Goal: Check status: Check status

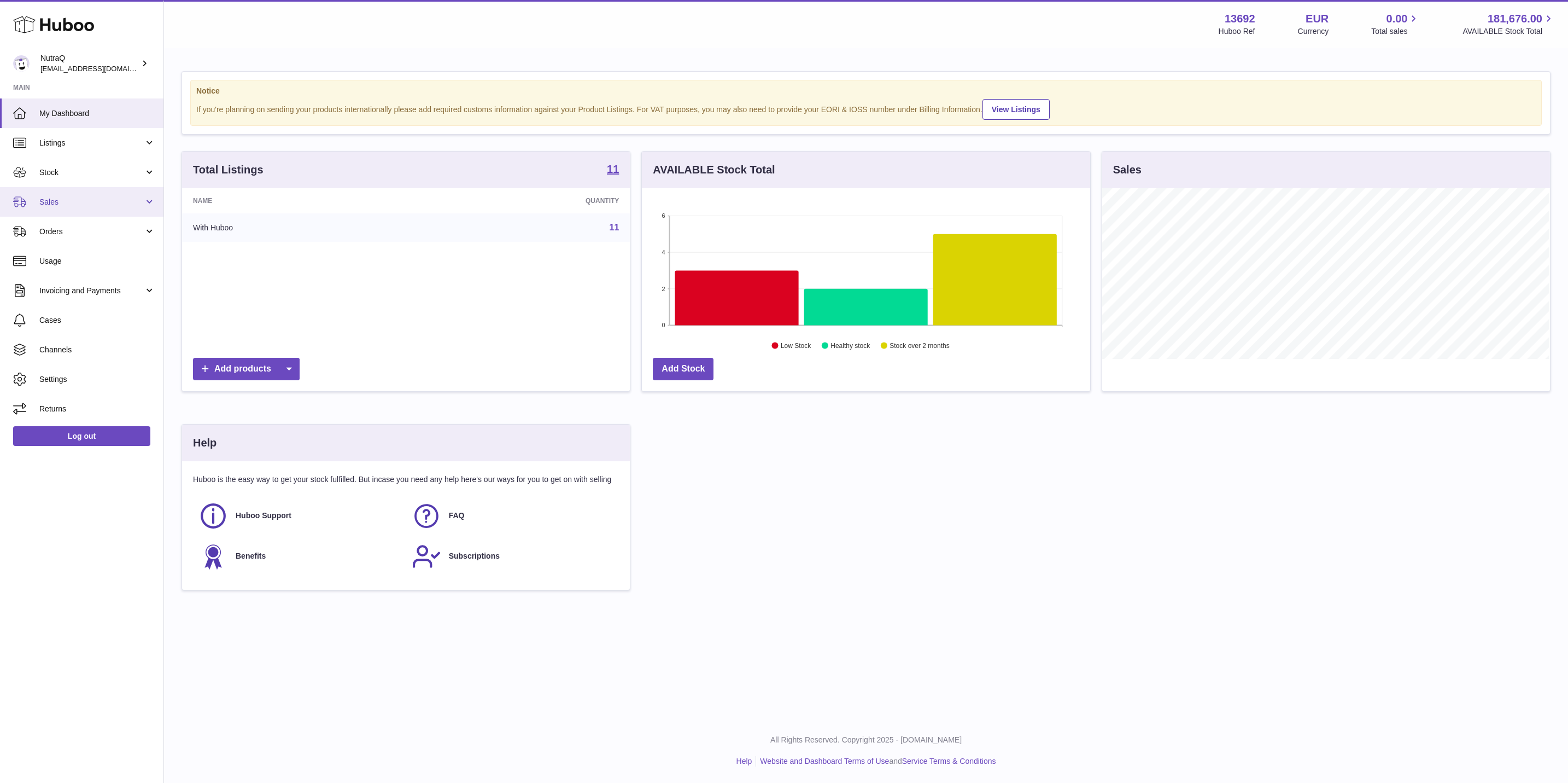
scroll to position [171, 447]
click at [89, 201] on span "Sales" at bounding box center [92, 201] width 105 height 10
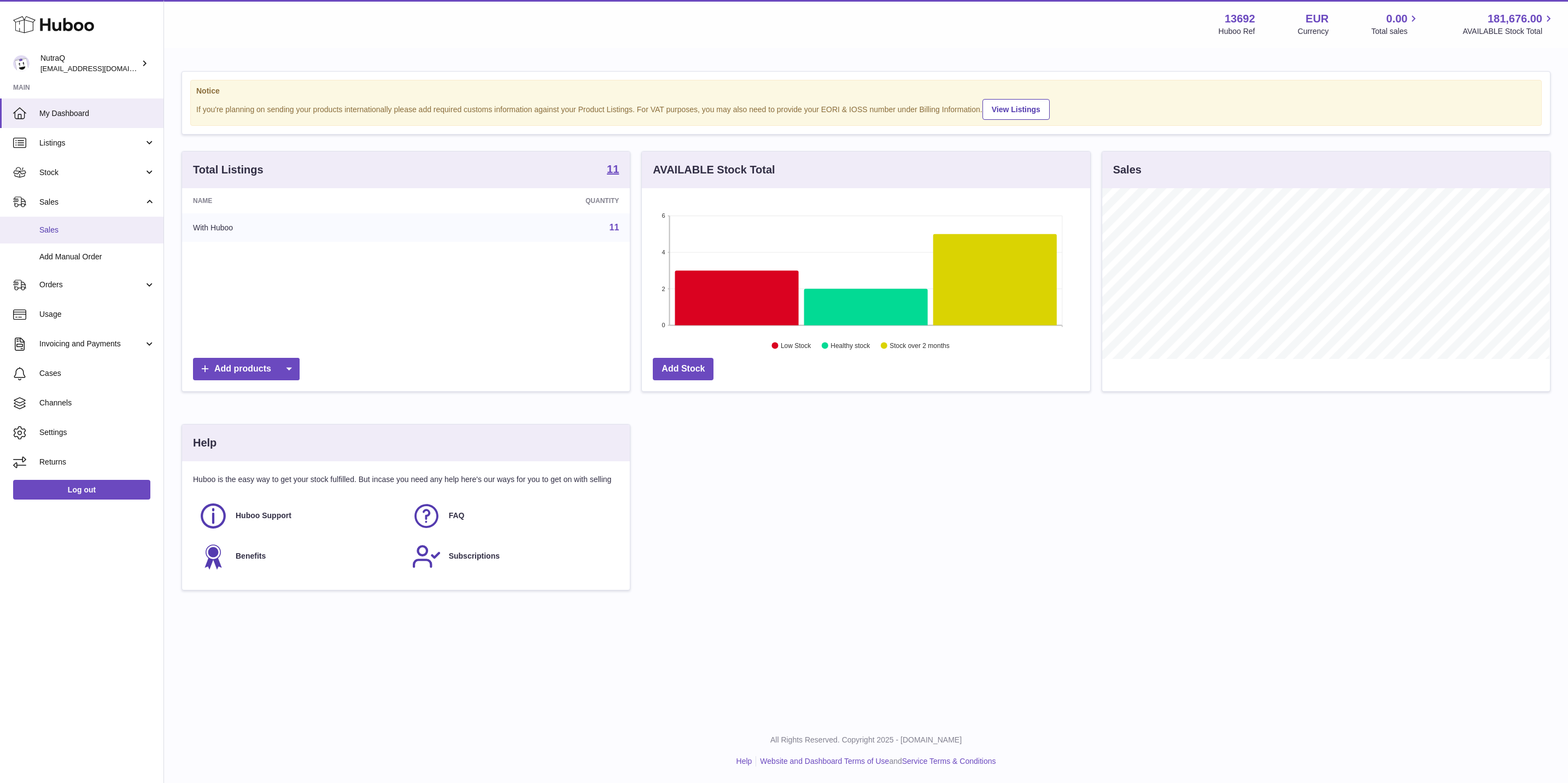
click at [89, 230] on span "Sales" at bounding box center [97, 230] width 116 height 10
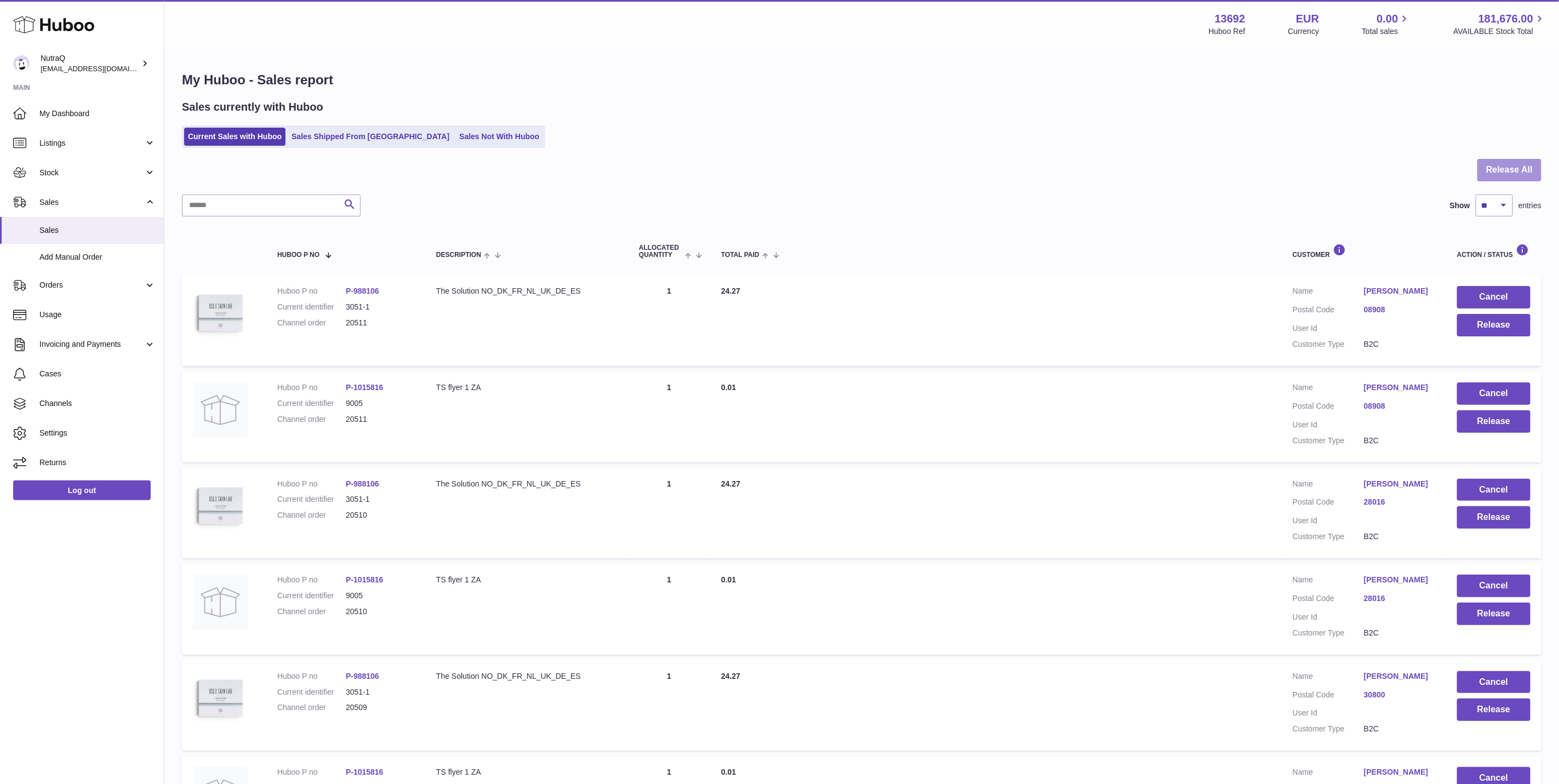
click at [1504, 168] on button "Release All" at bounding box center [1508, 170] width 64 height 23
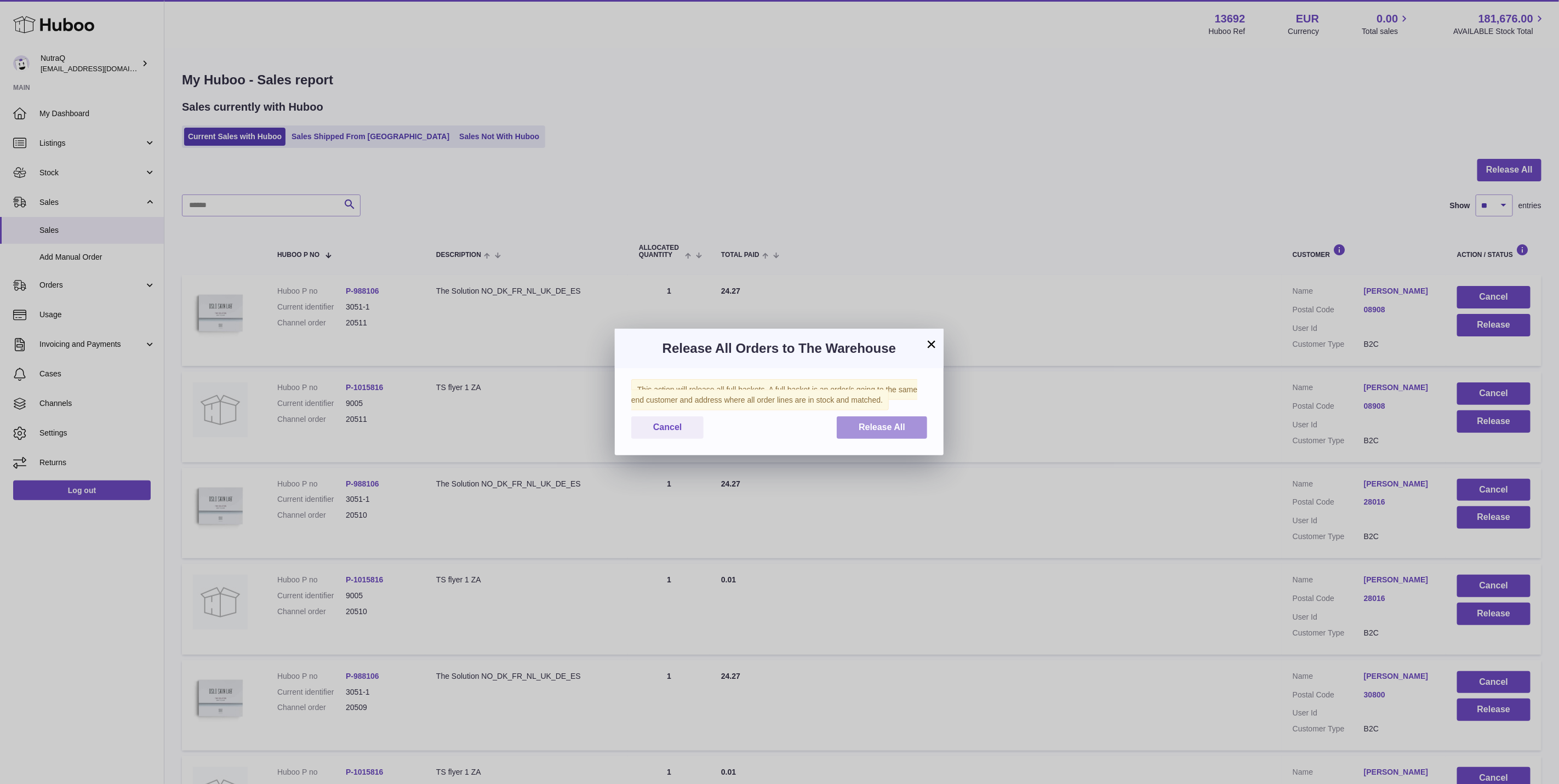
click at [898, 422] on span "Release All" at bounding box center [882, 427] width 47 height 10
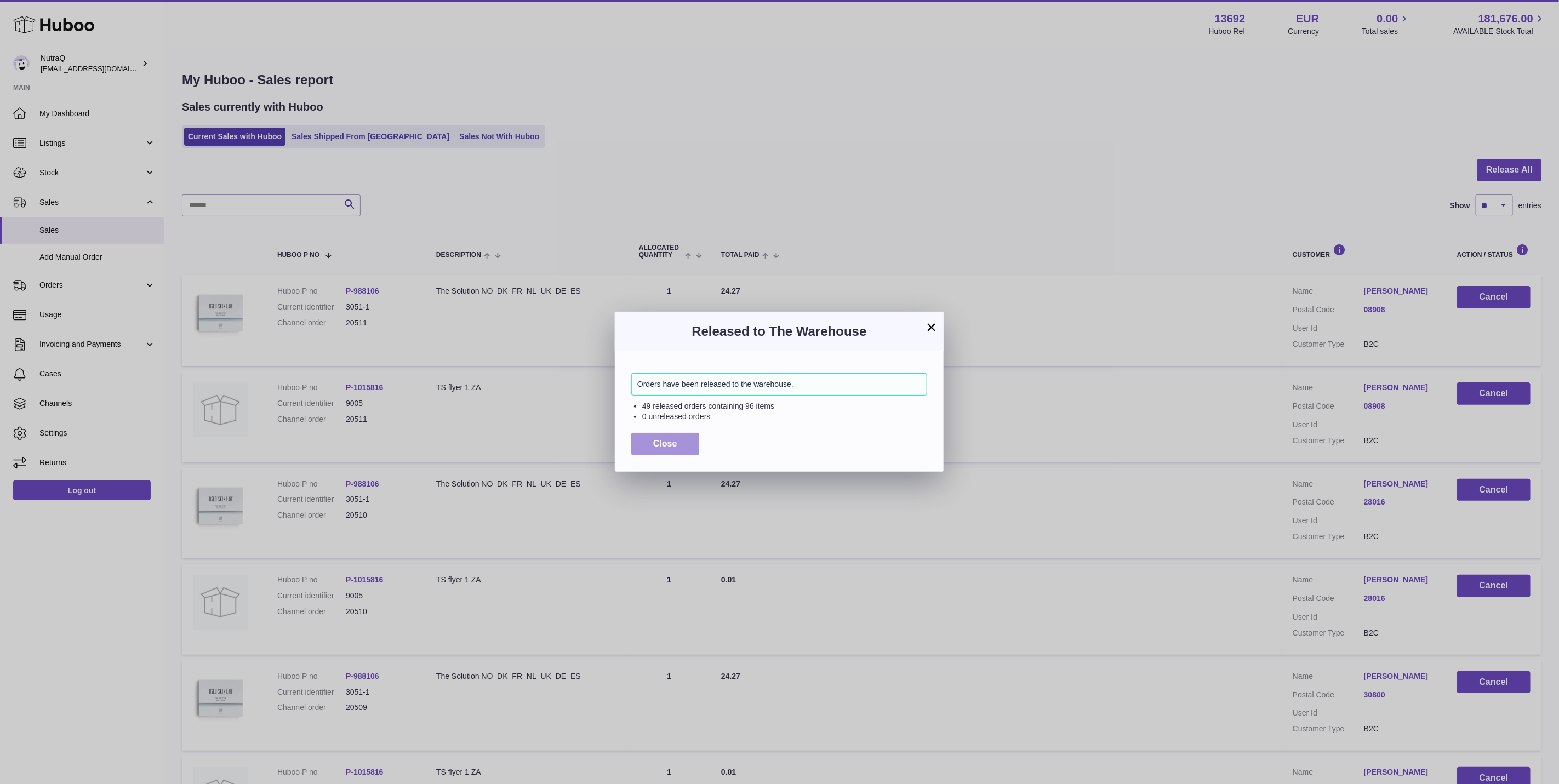
click at [656, 442] on span "Close" at bounding box center [665, 444] width 24 height 10
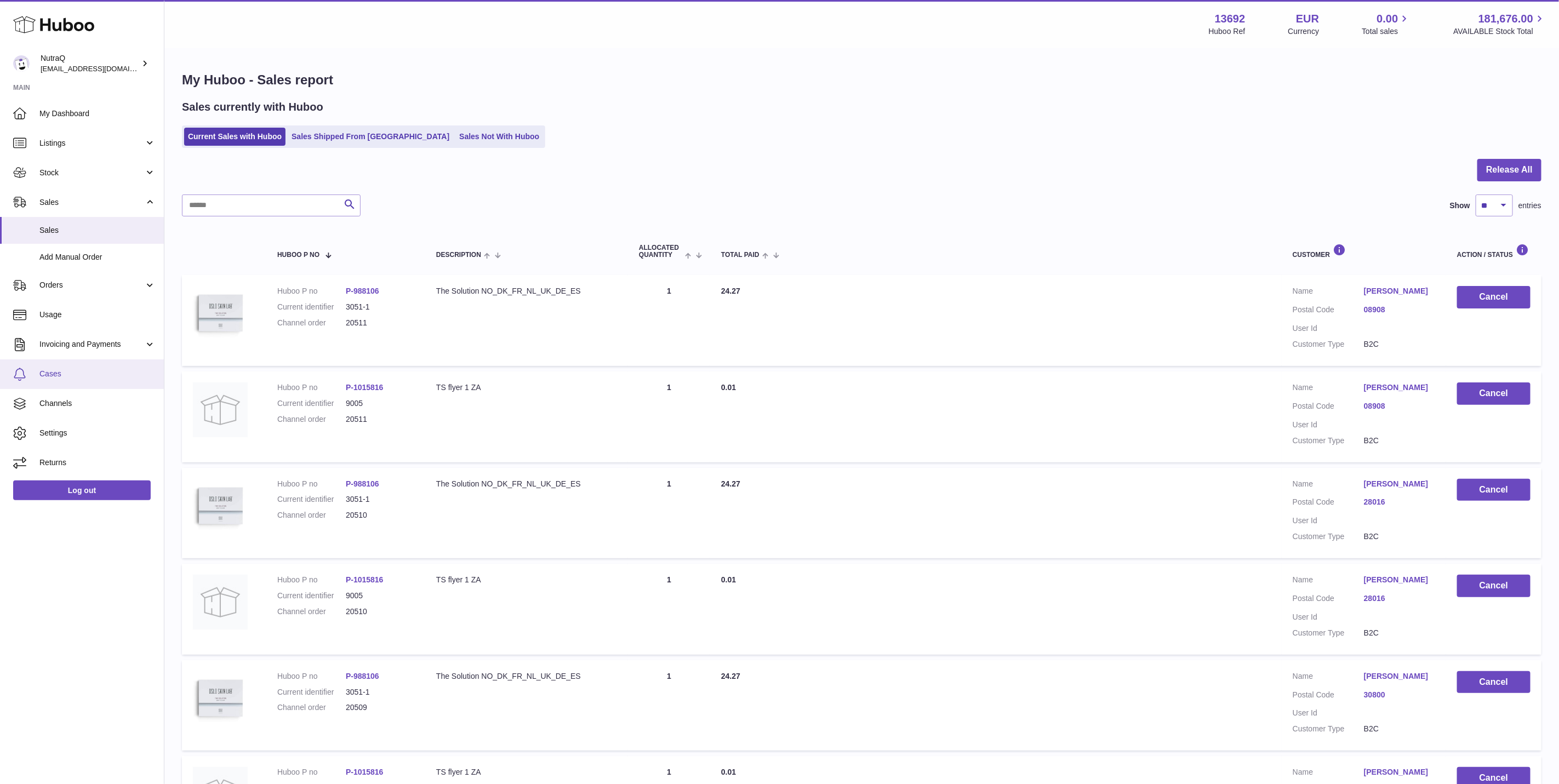
click at [109, 373] on span "Cases" at bounding box center [98, 373] width 116 height 10
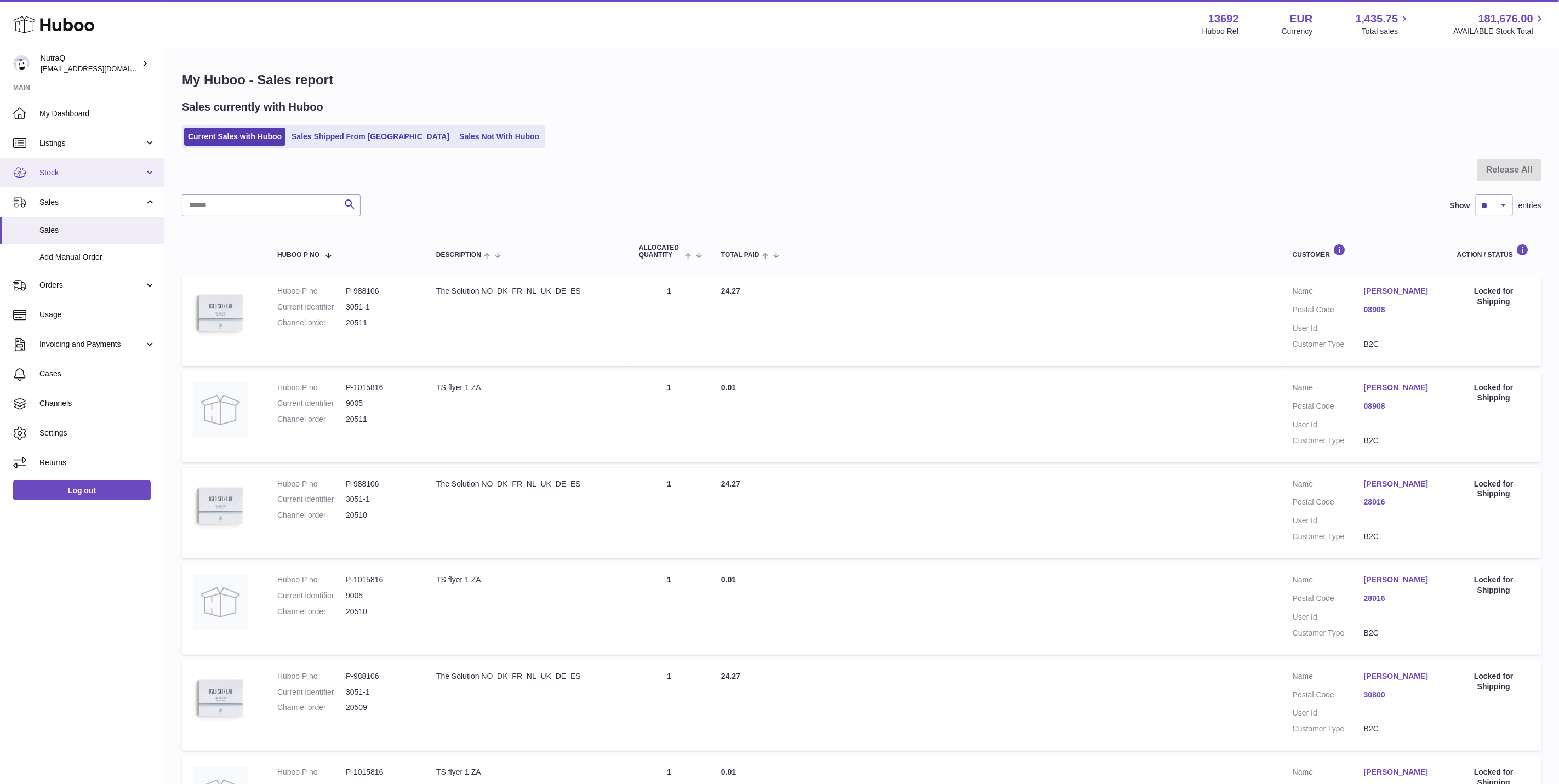
click at [98, 166] on link "Stock" at bounding box center [82, 173] width 164 height 30
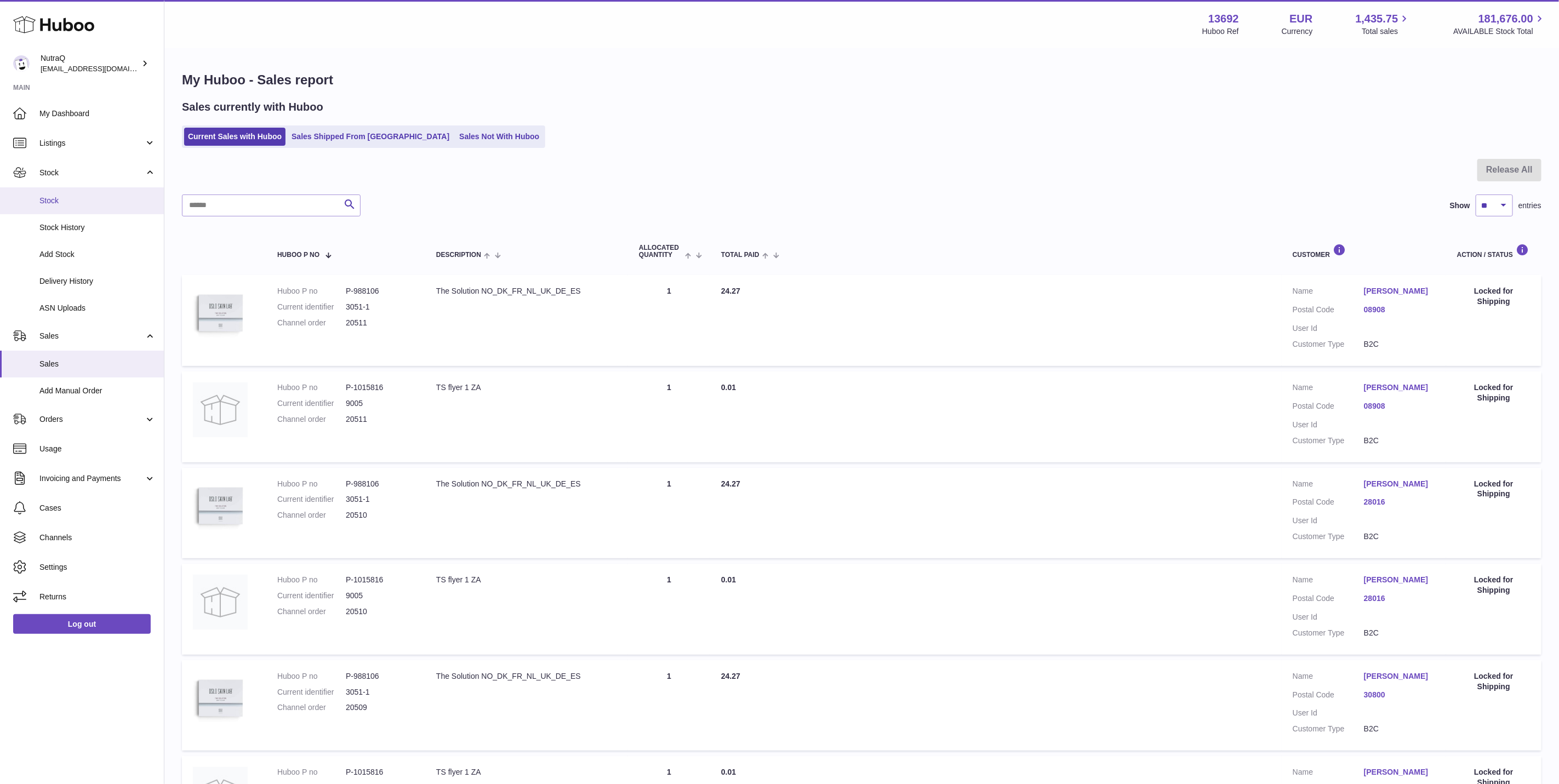
click at [83, 201] on span "Stock" at bounding box center [98, 200] width 116 height 10
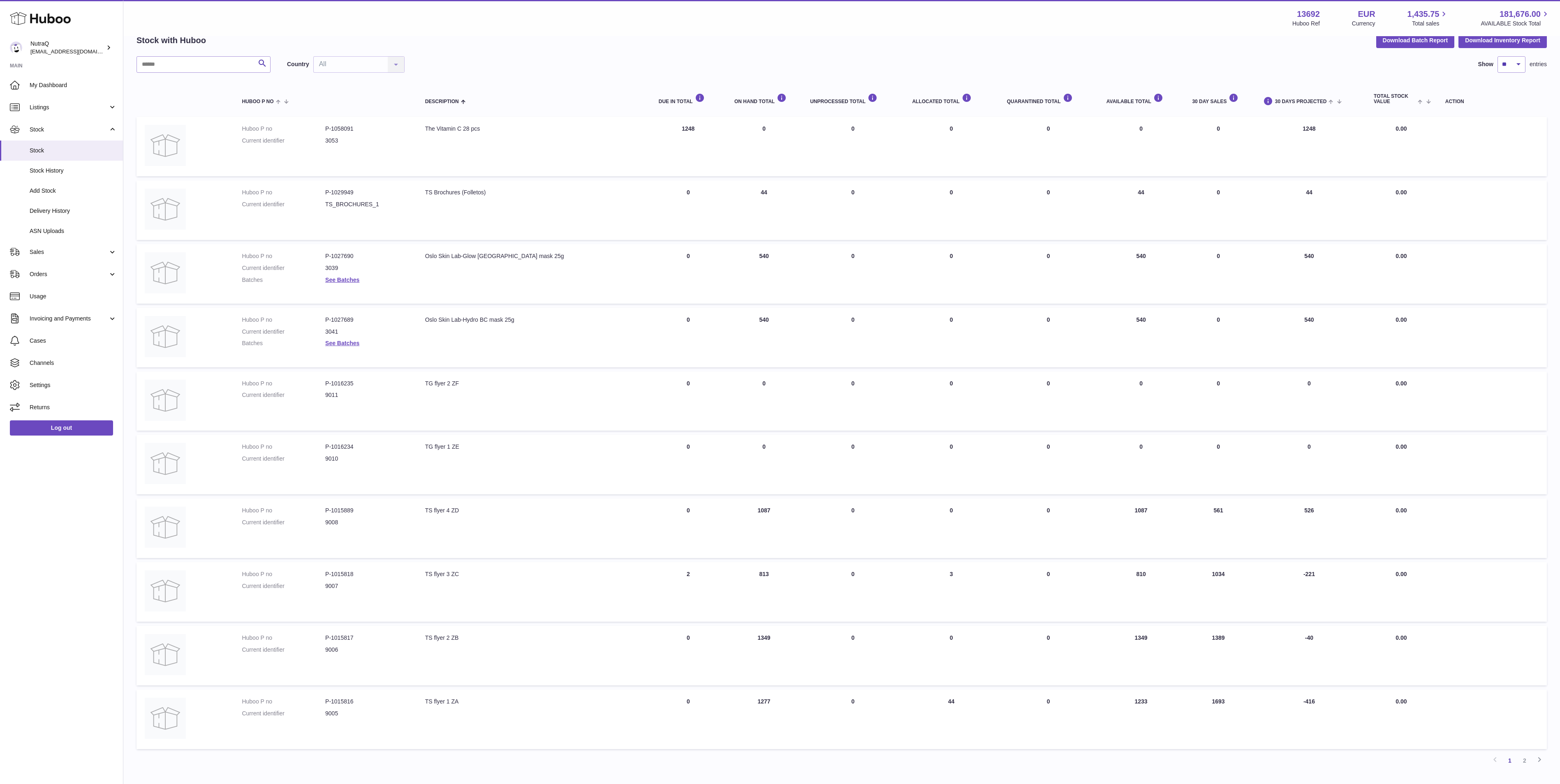
scroll to position [15, 0]
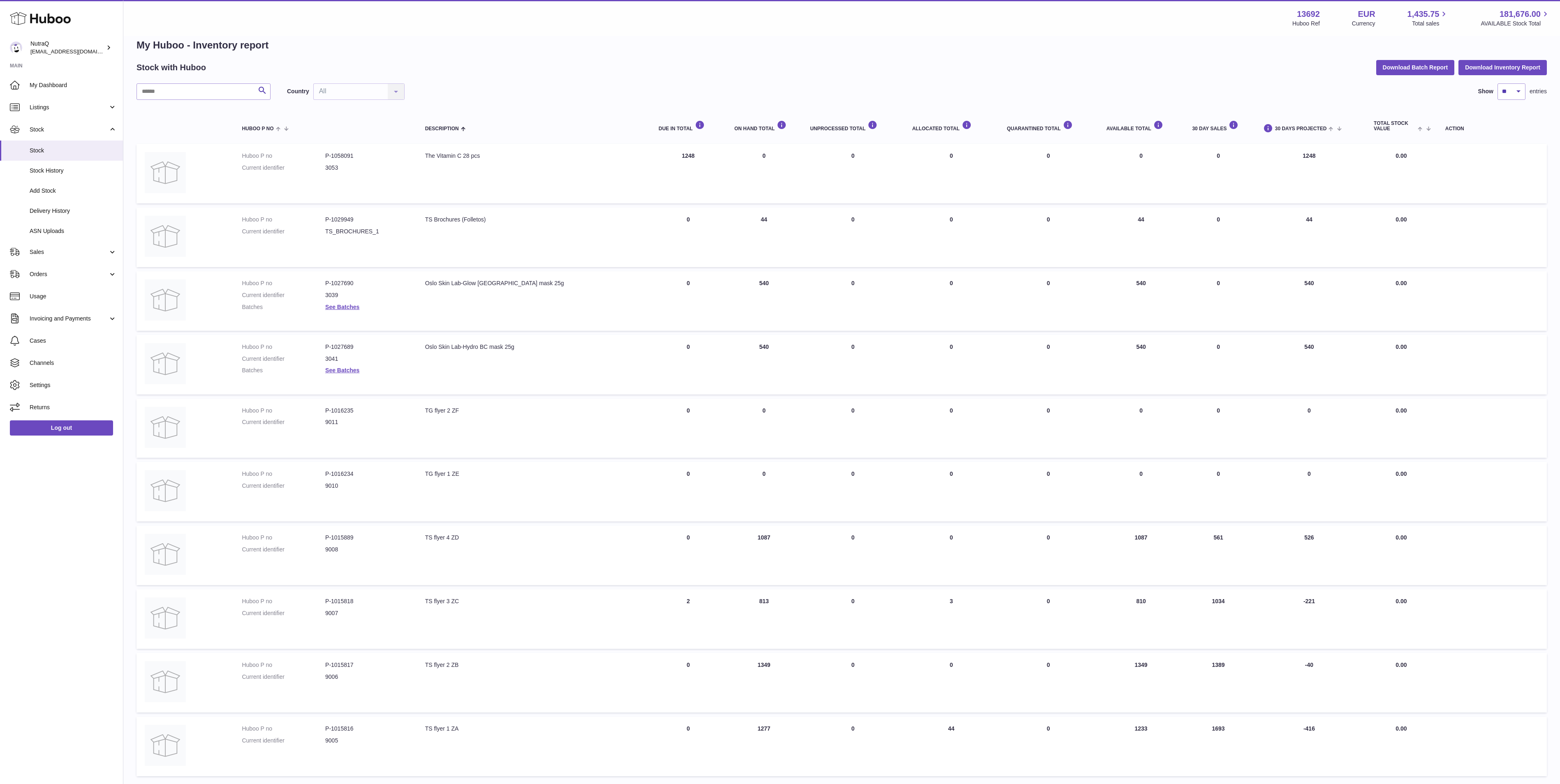
click at [1179, 52] on h1 "My Huboo - Inventory report" at bounding box center [841, 45] width 1410 height 13
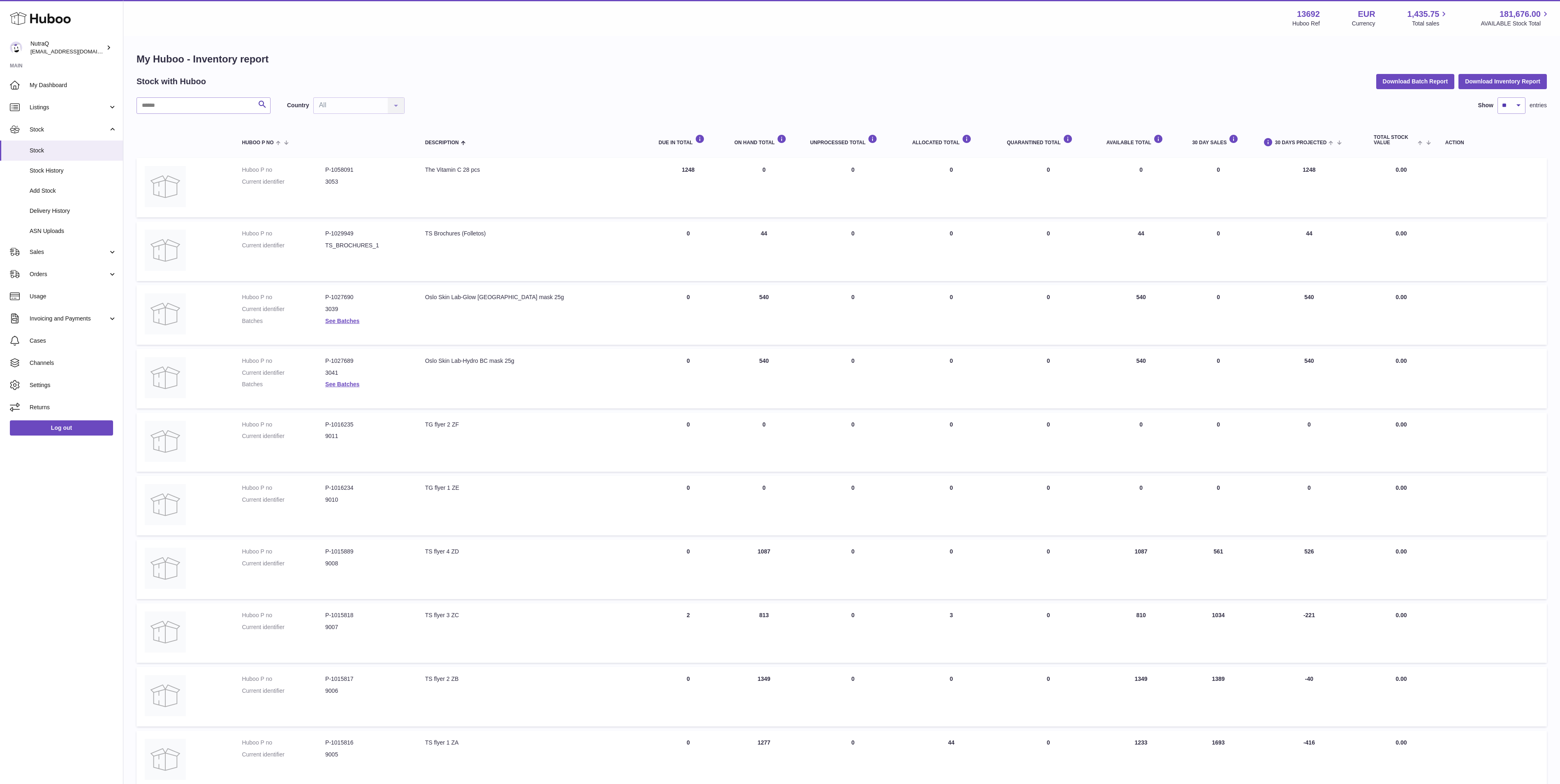
scroll to position [0, 0]
